Goal: Information Seeking & Learning: Learn about a topic

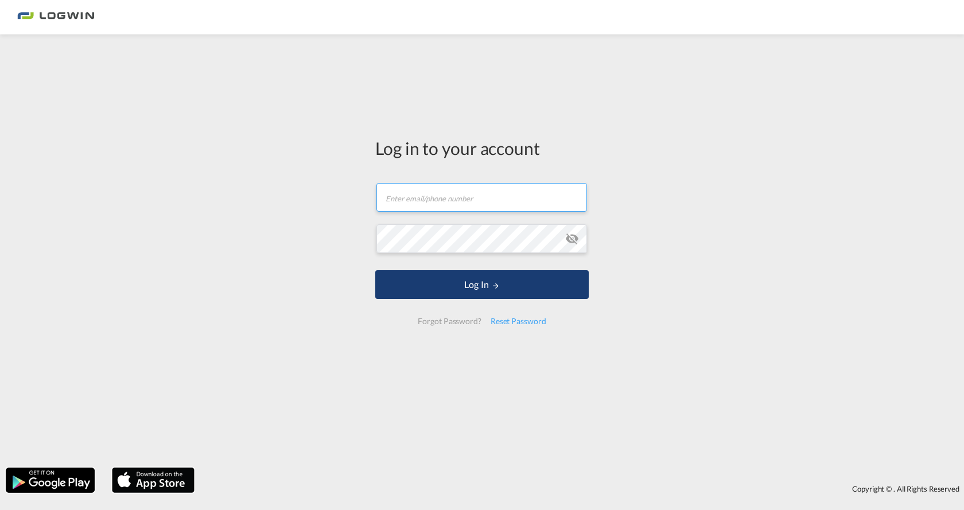
type input "[PERSON_NAME][EMAIL_ADDRESS][DOMAIN_NAME]"
click at [489, 285] on button "Log In" at bounding box center [481, 284] width 213 height 29
